Goal: Find specific page/section: Find specific page/section

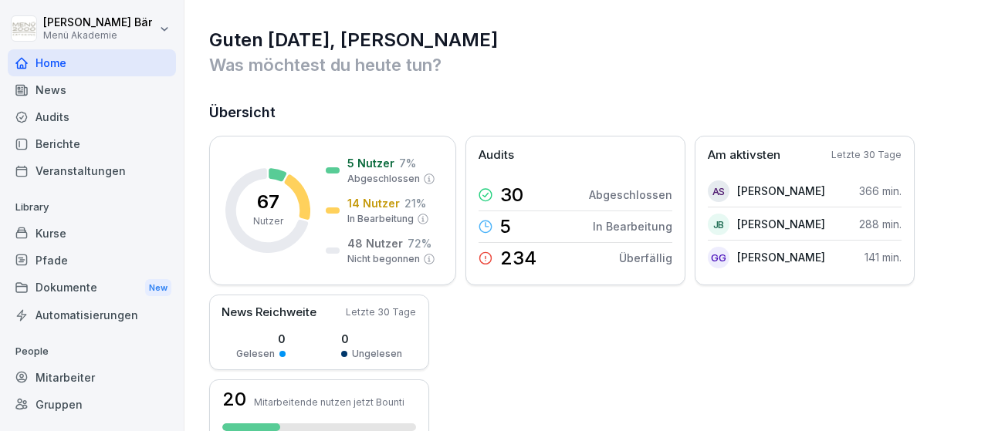
click at [124, 143] on div "Berichte" at bounding box center [92, 143] width 168 height 27
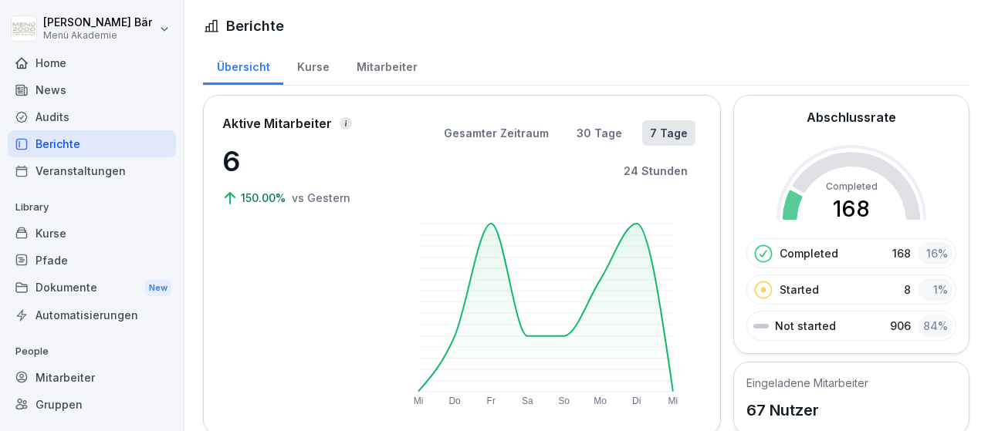
click at [377, 59] on div "Mitarbeiter" at bounding box center [387, 65] width 88 height 39
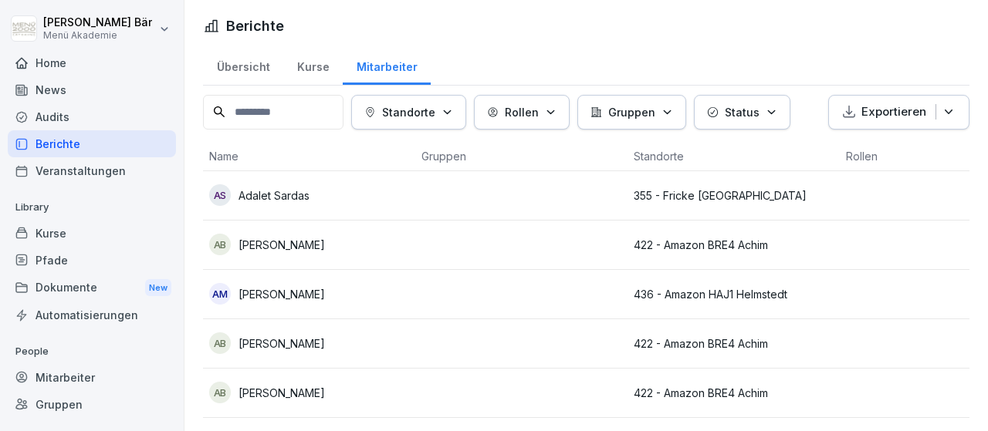
click at [454, 101] on button "Standorte" at bounding box center [408, 112] width 115 height 35
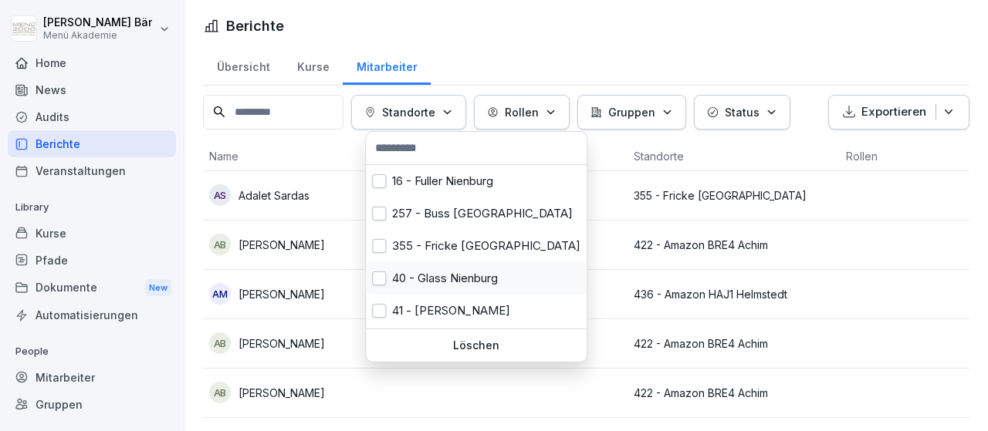
scroll to position [94, 0]
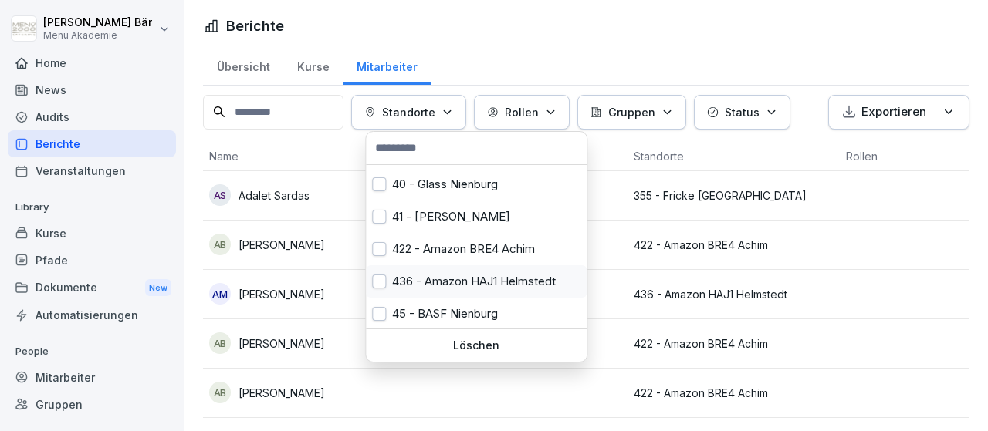
click at [470, 279] on div "436 - Amazon HAJ1 Helmstedt" at bounding box center [476, 281] width 221 height 32
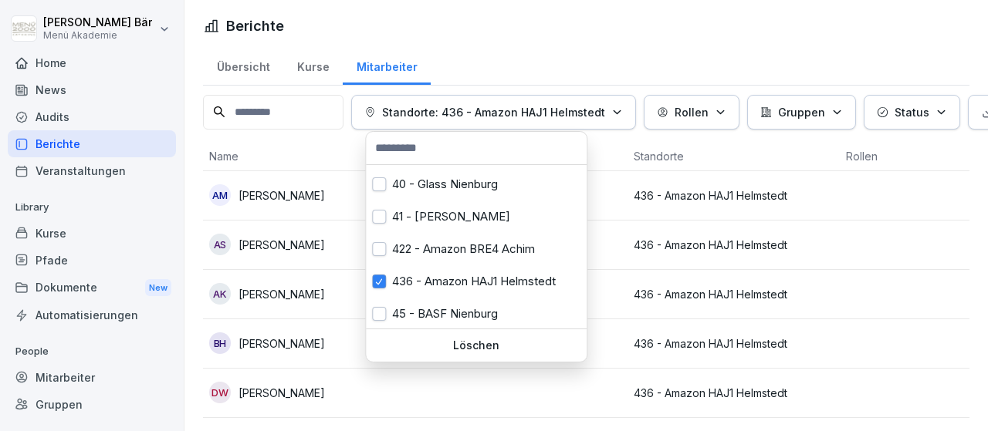
click at [866, 285] on html "[PERSON_NAME] Menü Akademie Home News Audits Berichte Veranstaltungen Library K…" at bounding box center [494, 215] width 988 height 431
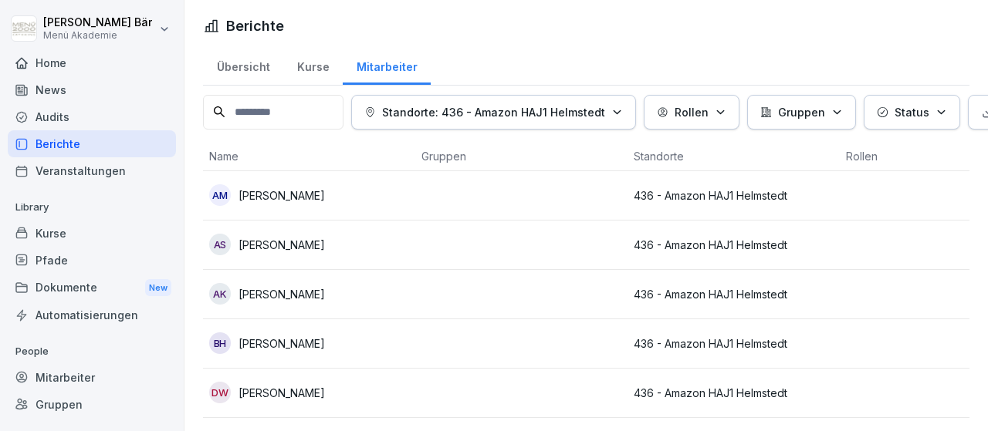
click at [533, 118] on p "Standorte: 436 - Amazon HAJ1 Helmstedt" at bounding box center [493, 112] width 223 height 16
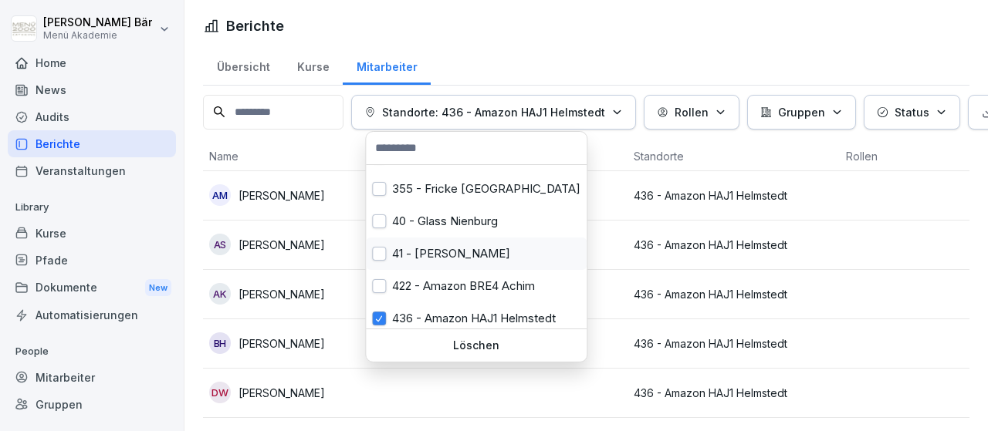
scroll to position [94, 0]
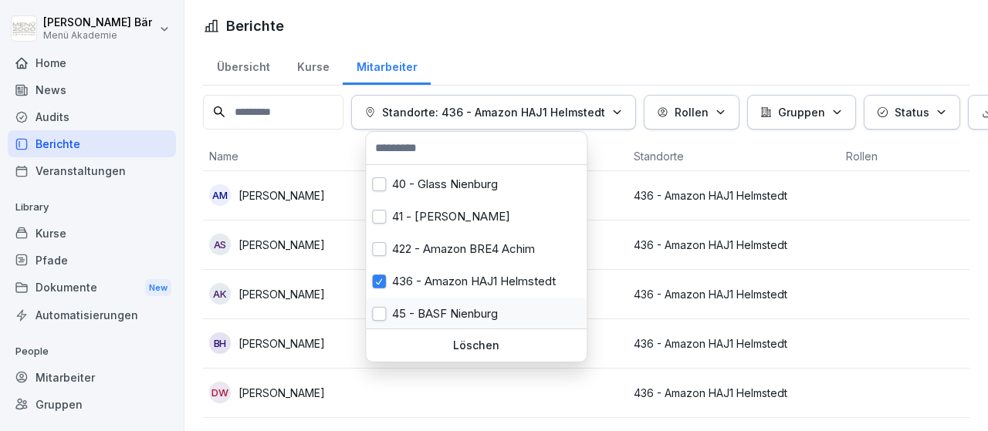
click at [497, 304] on div "45 - BASF Nienburg" at bounding box center [476, 314] width 221 height 32
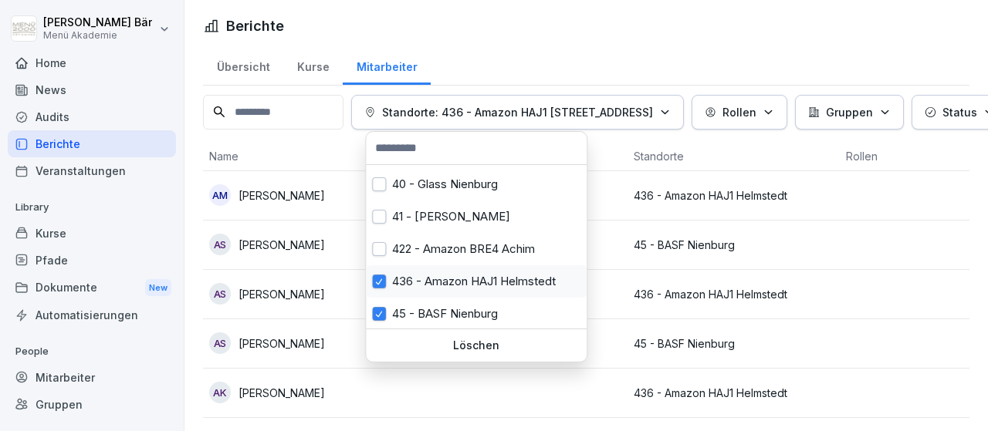
click at [491, 280] on div "436 - Amazon HAJ1 Helmstedt" at bounding box center [476, 281] width 221 height 32
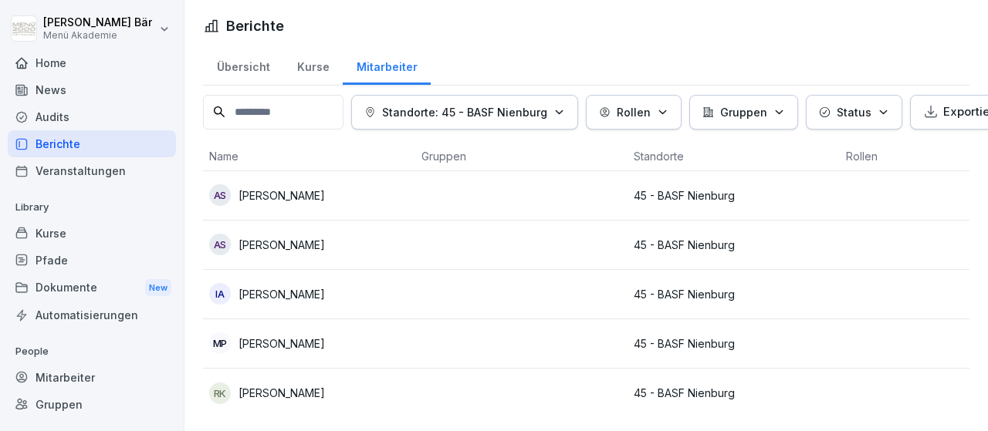
click at [768, 307] on html "[PERSON_NAME] Menü Akademie Home News Audits Berichte Veranstaltungen Library K…" at bounding box center [494, 215] width 988 height 431
